Goal: Communication & Community: Answer question/provide support

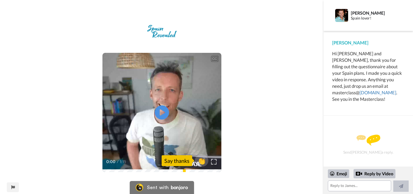
click at [161, 111] on icon "Play/Pause" at bounding box center [162, 113] width 14 height 26
click at [201, 161] on span "👏" at bounding box center [201, 160] width 17 height 11
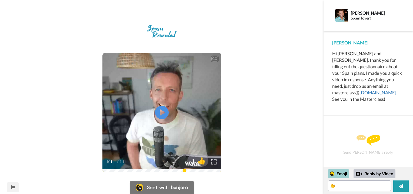
click at [342, 173] on div "Emoji" at bounding box center [338, 173] width 21 height 9
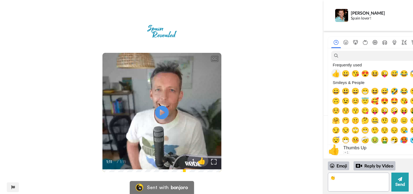
click at [338, 74] on span "👍" at bounding box center [336, 74] width 8 height 8
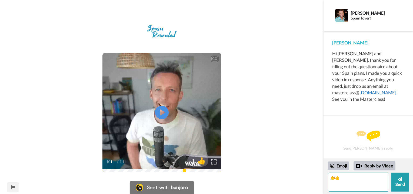
click at [334, 177] on textarea "👏👍" at bounding box center [358, 181] width 61 height 19
click at [341, 176] on textarea "👍" at bounding box center [358, 181] width 61 height 19
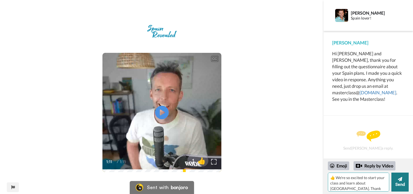
type textarea "👍 We're so excited to start your class and learn about Spain. Thank you!"
click at [399, 178] on icon at bounding box center [400, 178] width 4 height 5
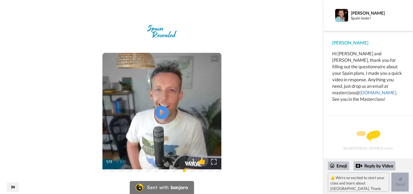
scroll to position [6, 0]
